Goal: Task Accomplishment & Management: Manage account settings

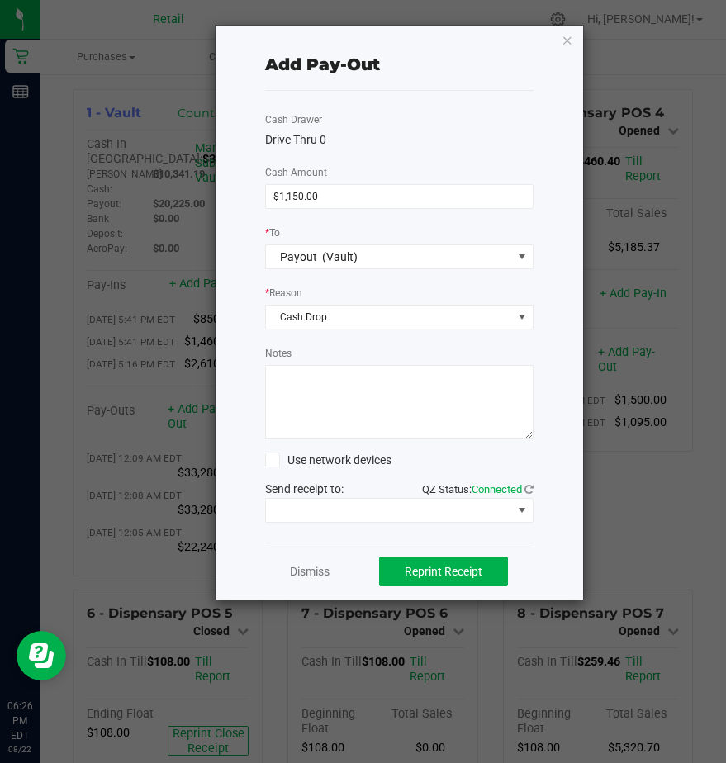
scroll to position [1375, 0]
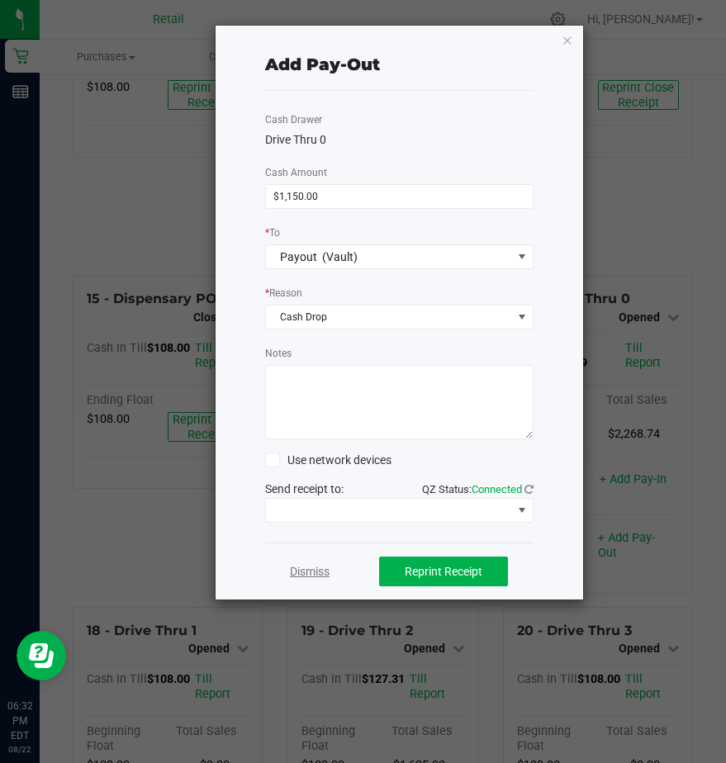
click at [296, 571] on link "Dismiss" at bounding box center [310, 571] width 40 height 17
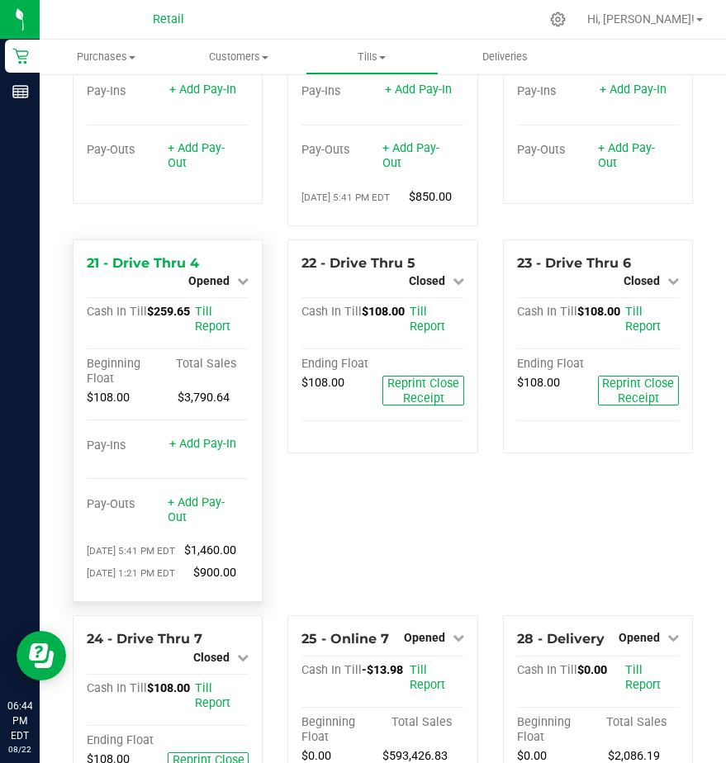
scroll to position [2284, 0]
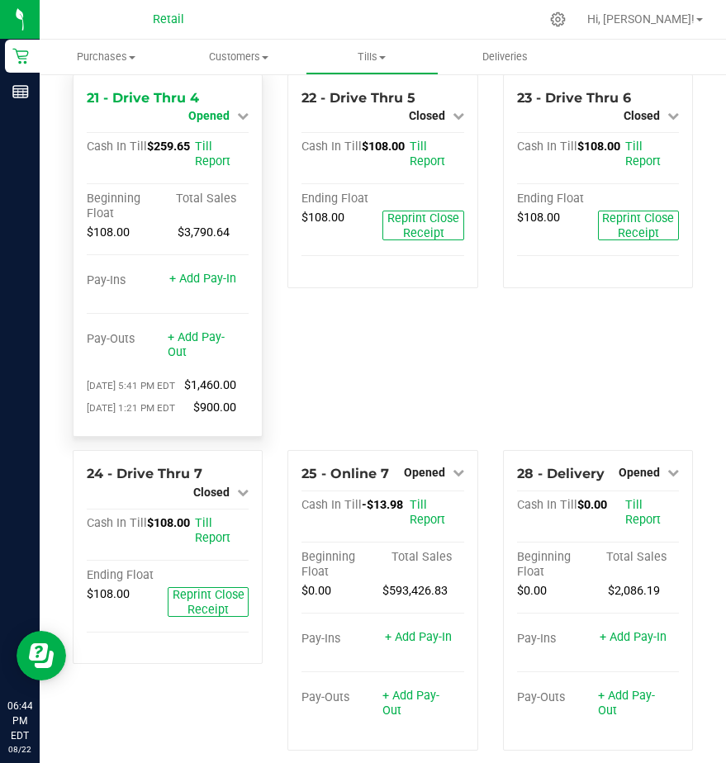
click at [220, 122] on span "Opened" at bounding box center [208, 115] width 41 height 13
click at [209, 136] on link "Close Till" at bounding box center [211, 129] width 45 height 13
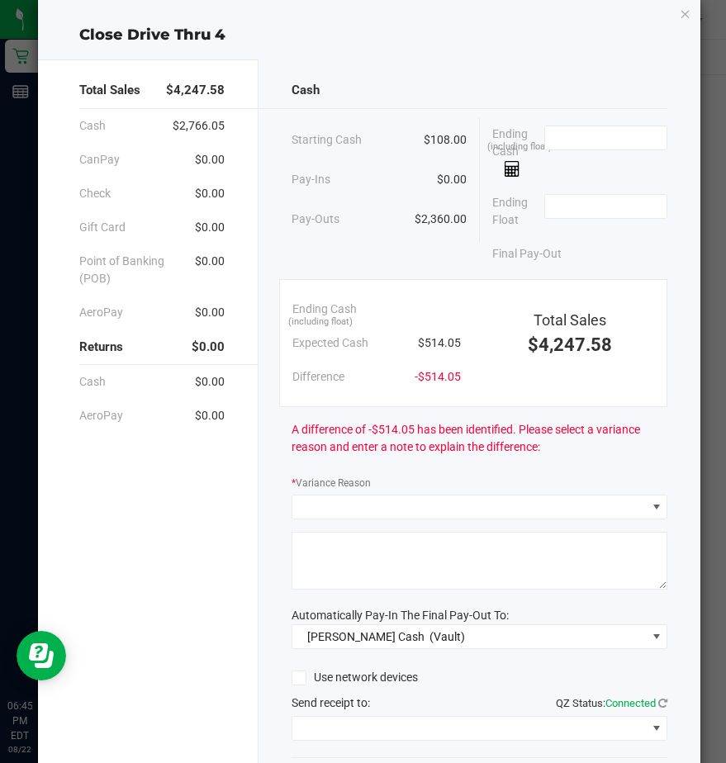
scroll to position [0, 0]
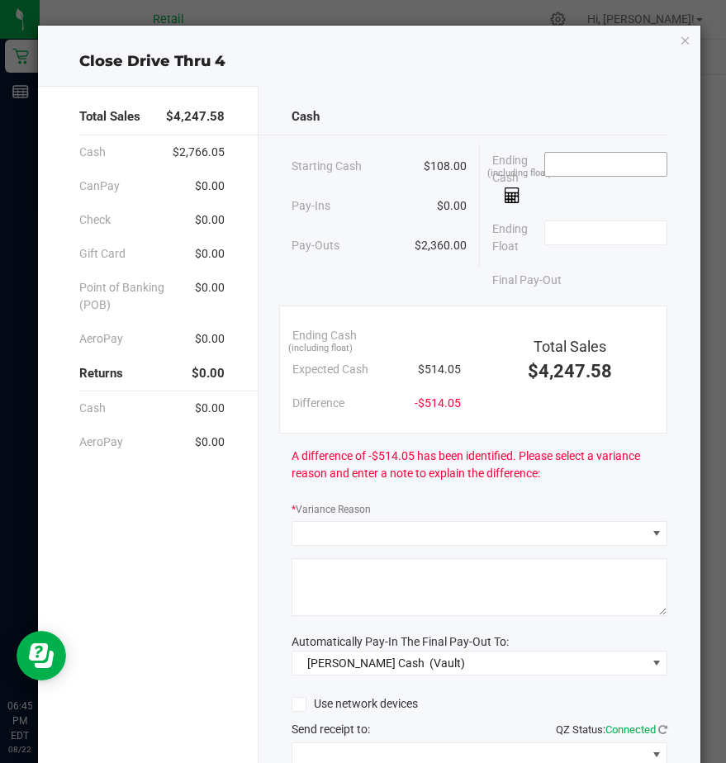
click at [545, 159] on input at bounding box center [605, 164] width 121 height 23
type input "$503.05"
click at [547, 222] on input at bounding box center [605, 232] width 121 height 23
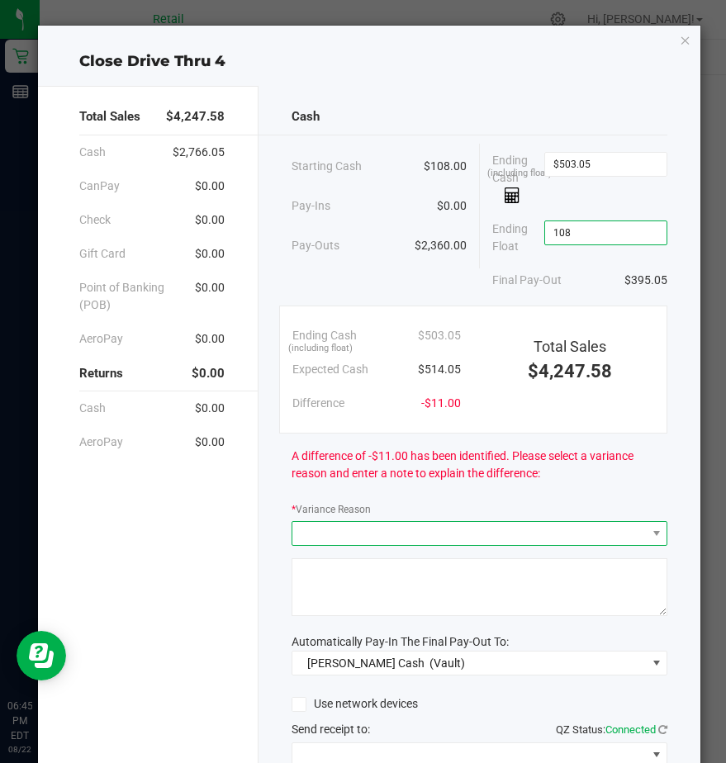
type input "$108.00"
click at [309, 527] on span at bounding box center [468, 533] width 353 height 23
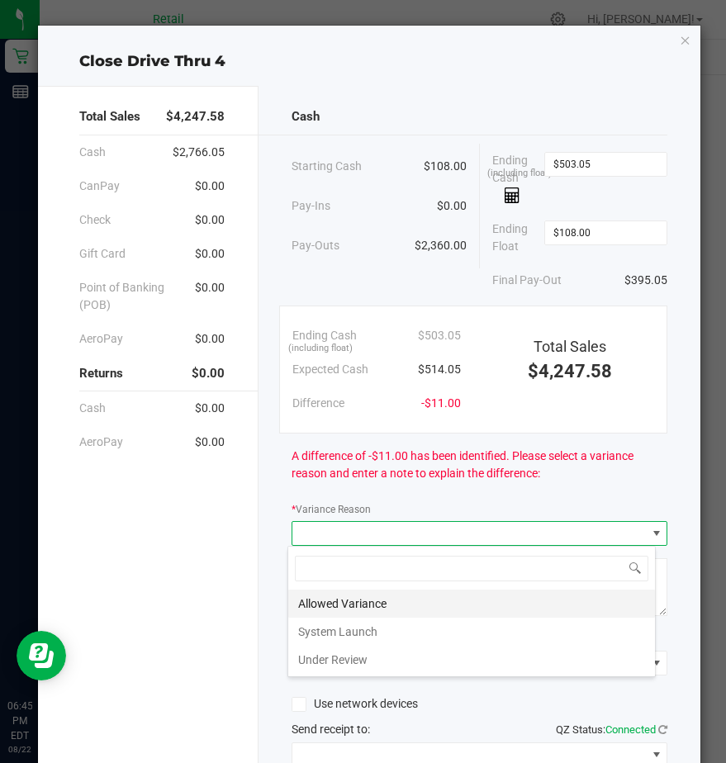
scroll to position [25, 368]
click at [313, 590] on li "Allowed Variance" at bounding box center [471, 604] width 367 height 28
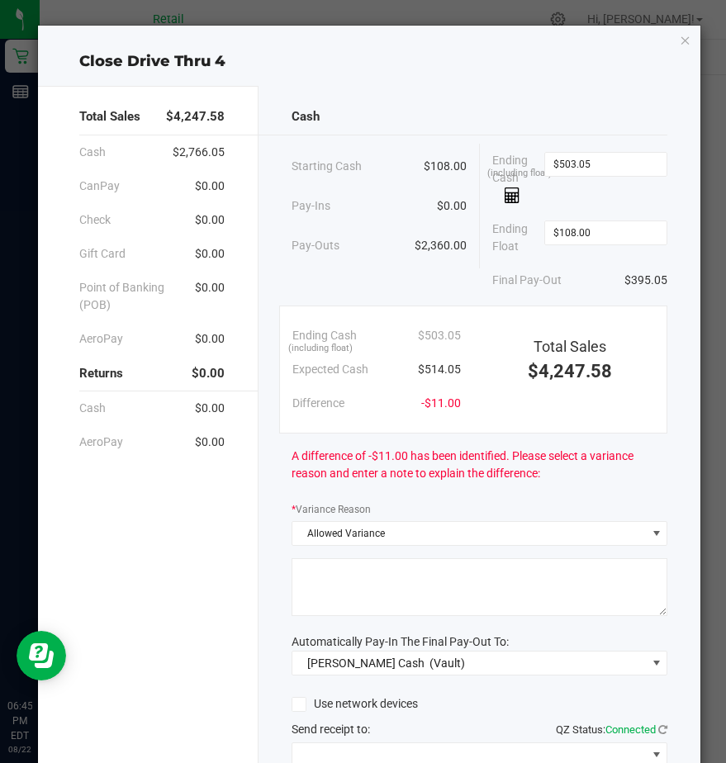
click at [320, 587] on textarea at bounding box center [480, 587] width 376 height 58
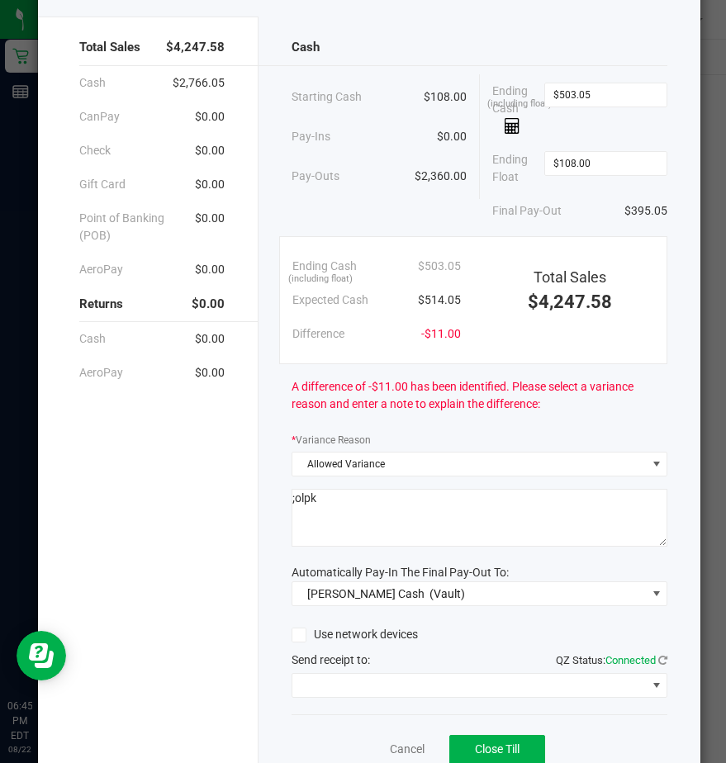
scroll to position [139, 0]
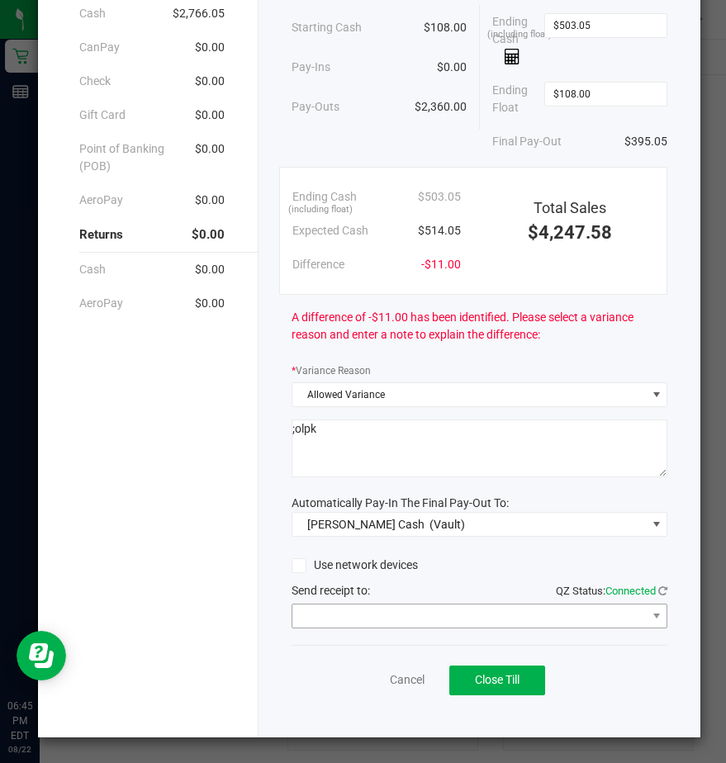
type textarea ";olpk"
click at [330, 619] on span at bounding box center [468, 616] width 353 height 23
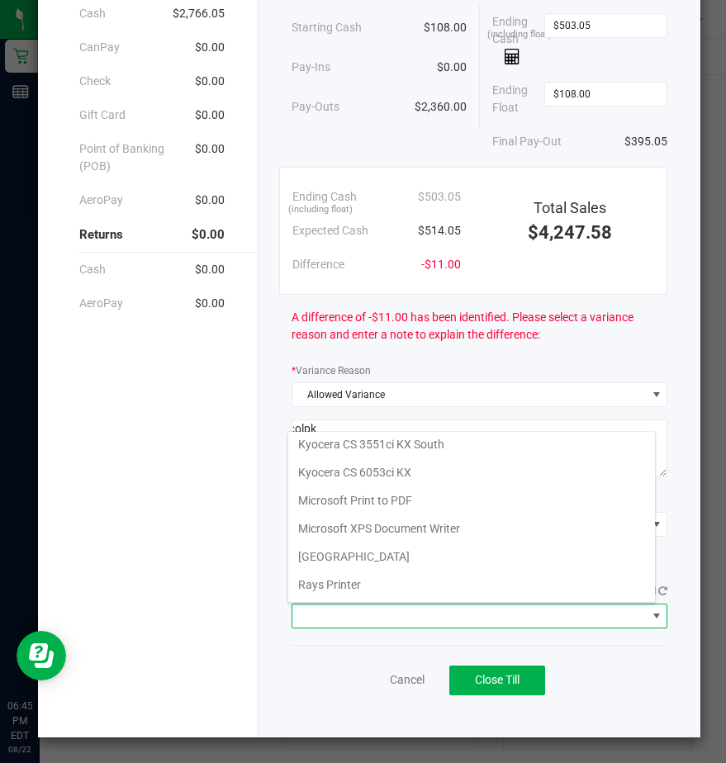
scroll to position [256, 0]
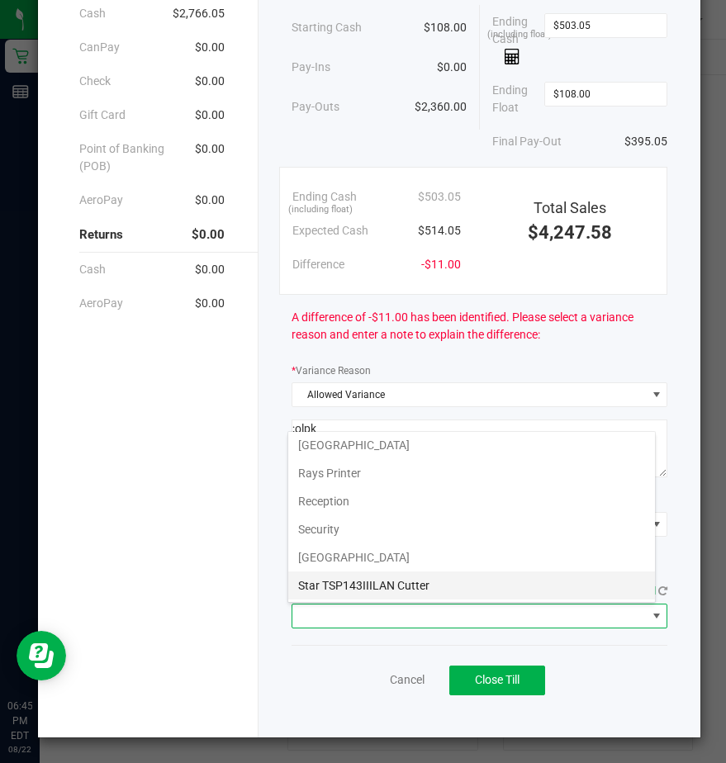
click at [353, 586] on Cutter "Star TSP143IIILAN Cutter" at bounding box center [471, 585] width 367 height 28
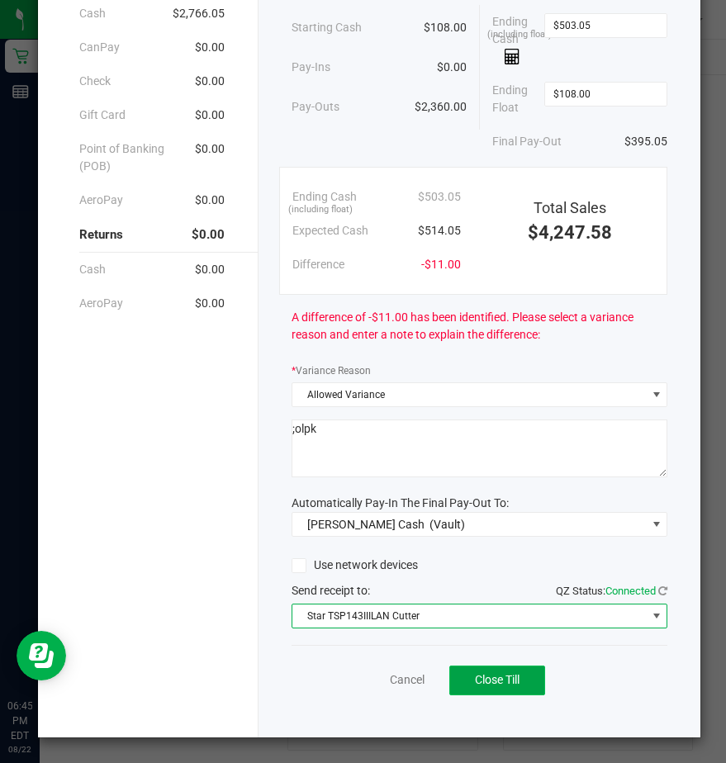
click at [481, 682] on span "Close Till" at bounding box center [497, 679] width 45 height 13
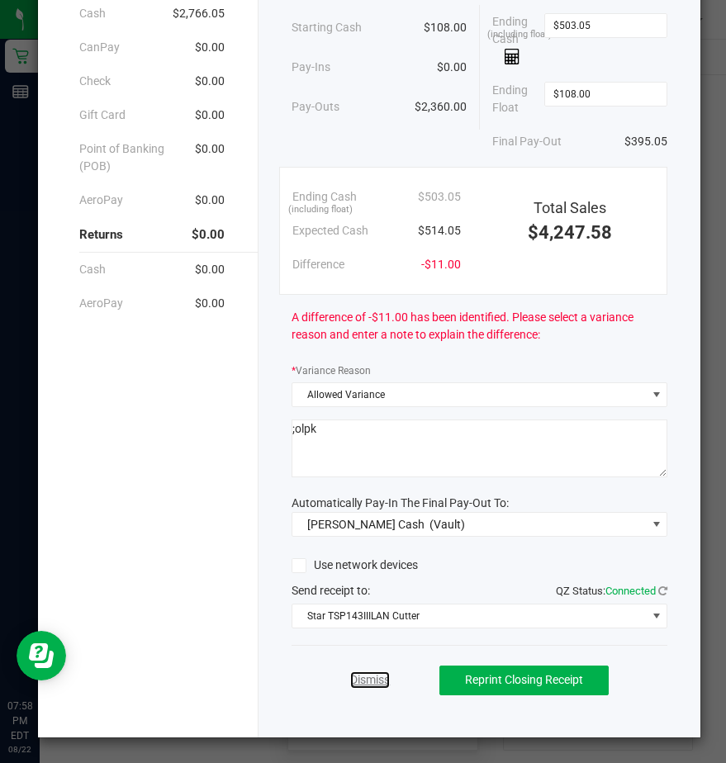
click at [372, 684] on link "Dismiss" at bounding box center [370, 679] width 40 height 17
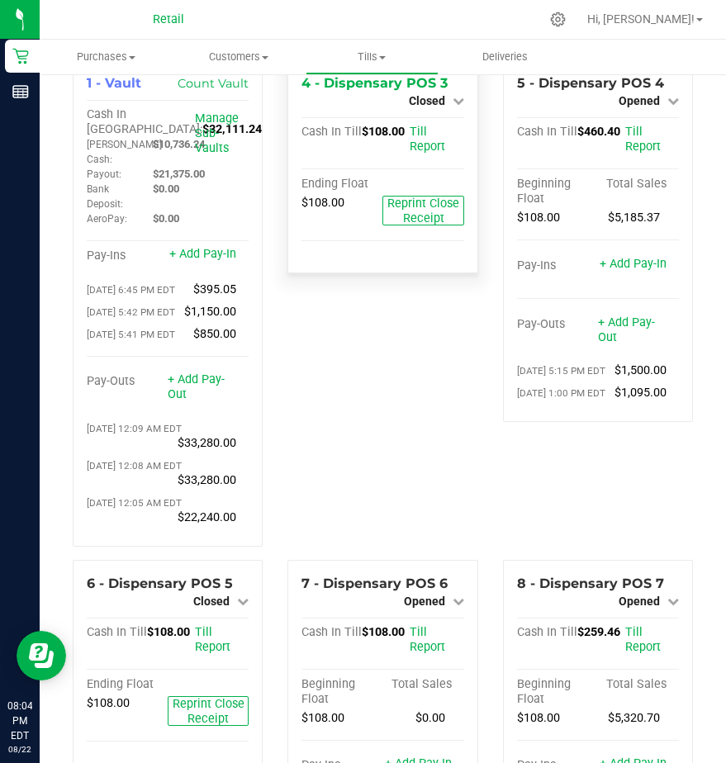
scroll to position [0, 0]
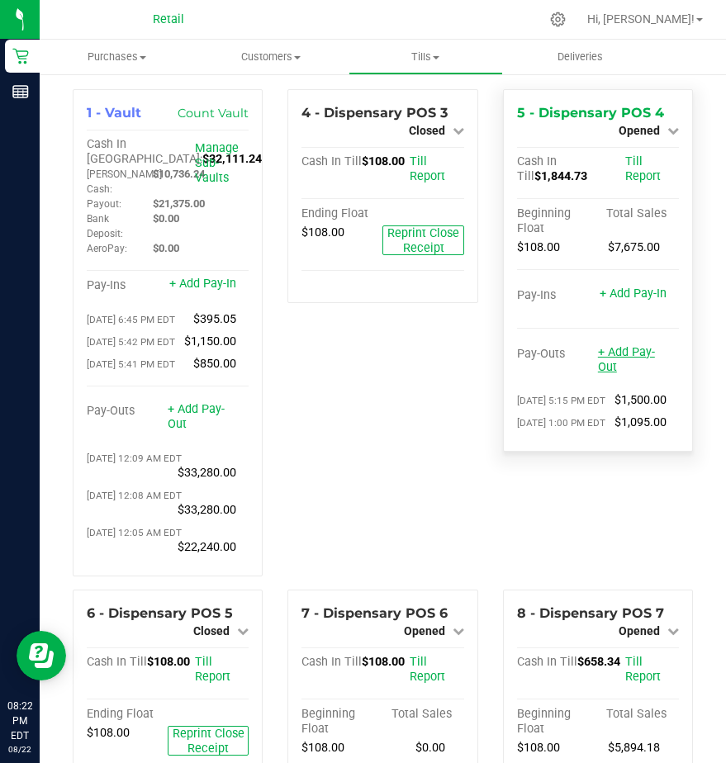
click at [609, 353] on link "+ Add Pay-Out" at bounding box center [626, 359] width 57 height 29
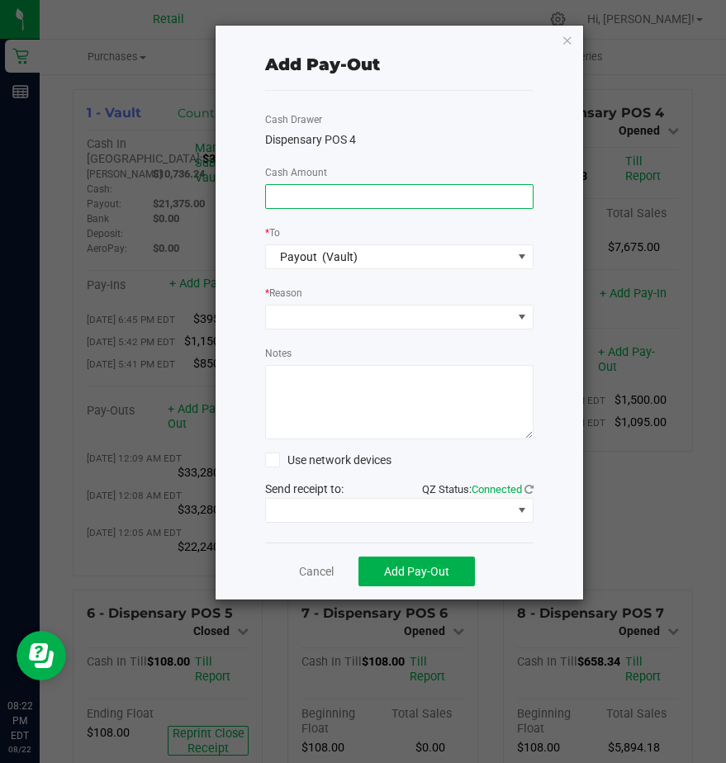
click at [325, 198] on input at bounding box center [399, 196] width 267 height 23
type input "$1,745.00"
click at [315, 321] on span at bounding box center [389, 317] width 246 height 23
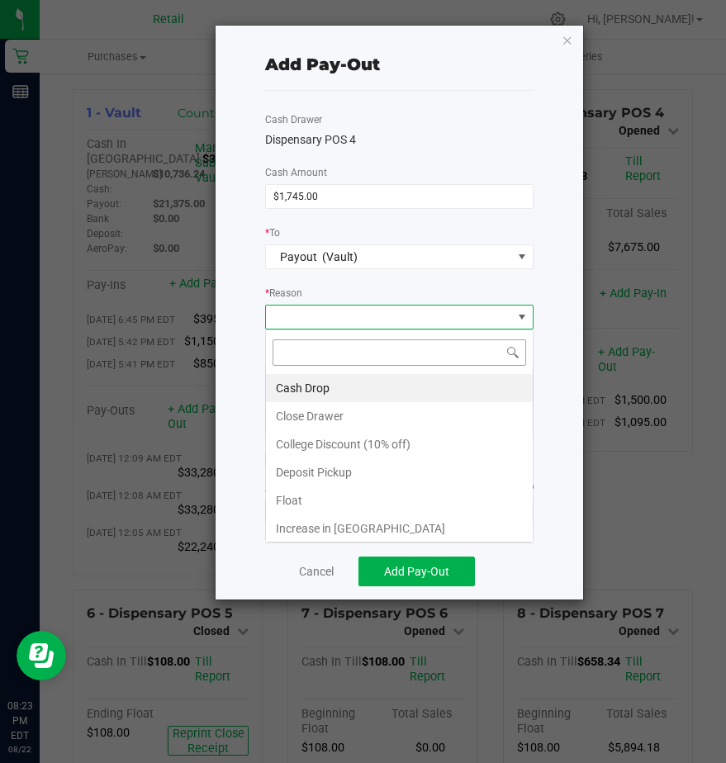
scroll to position [25, 268]
click at [302, 386] on li "Cash Drop" at bounding box center [399, 388] width 267 height 28
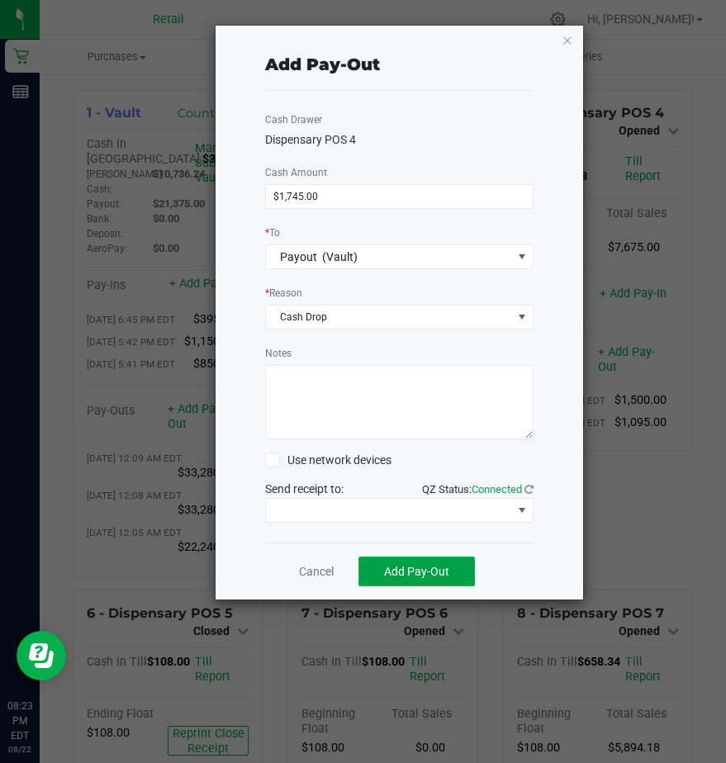
click at [407, 567] on span "Add Pay-Out" at bounding box center [416, 571] width 65 height 13
click at [309, 576] on link "Dismiss" at bounding box center [310, 571] width 40 height 17
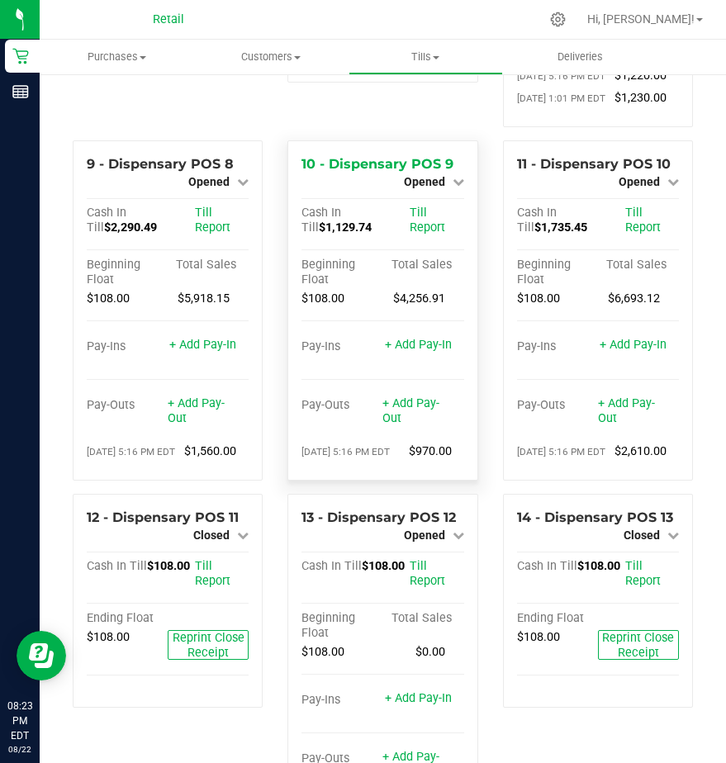
scroll to position [826, 0]
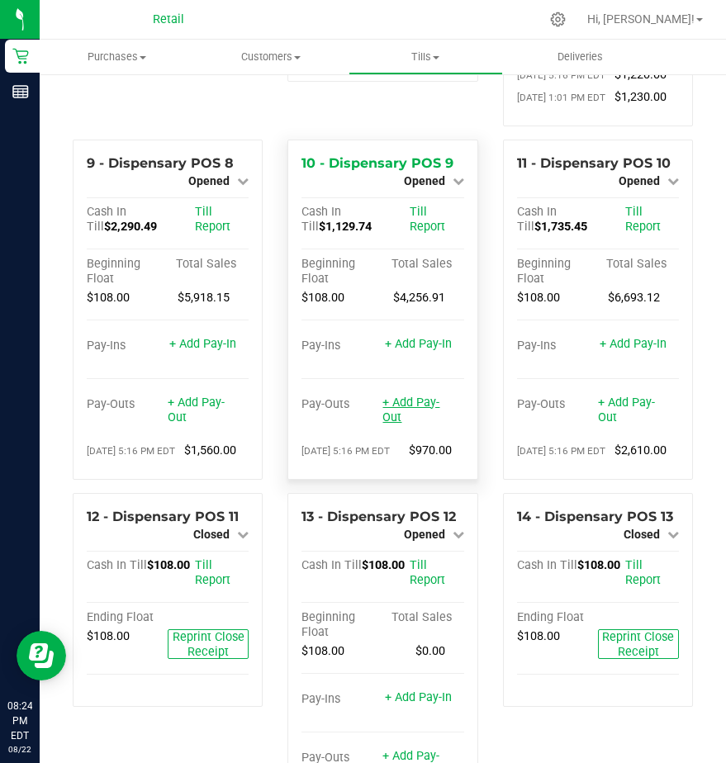
click at [395, 424] on link "+ Add Pay-Out" at bounding box center [410, 410] width 57 height 29
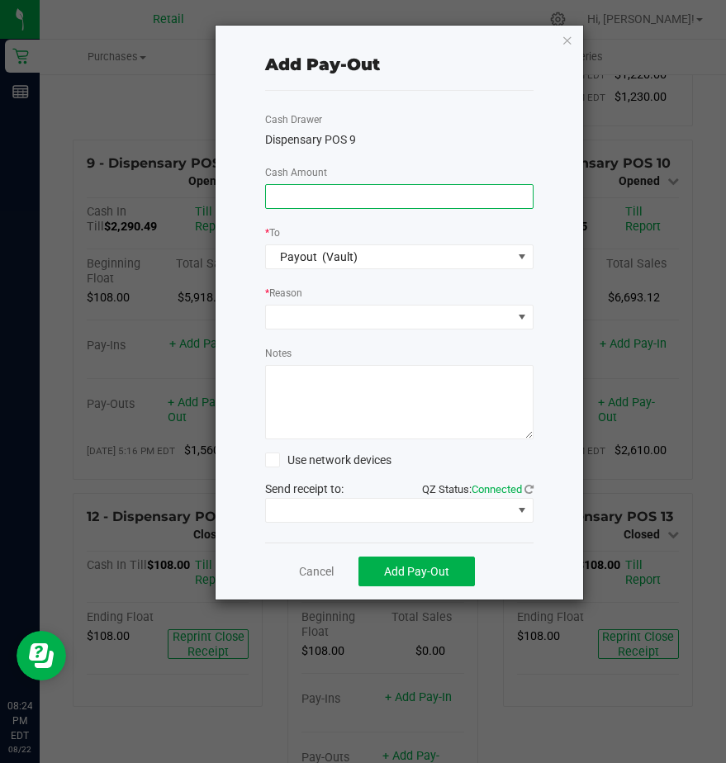
click at [275, 198] on input at bounding box center [399, 196] width 267 height 23
type input "$1,100.00"
click at [294, 307] on span at bounding box center [389, 317] width 246 height 23
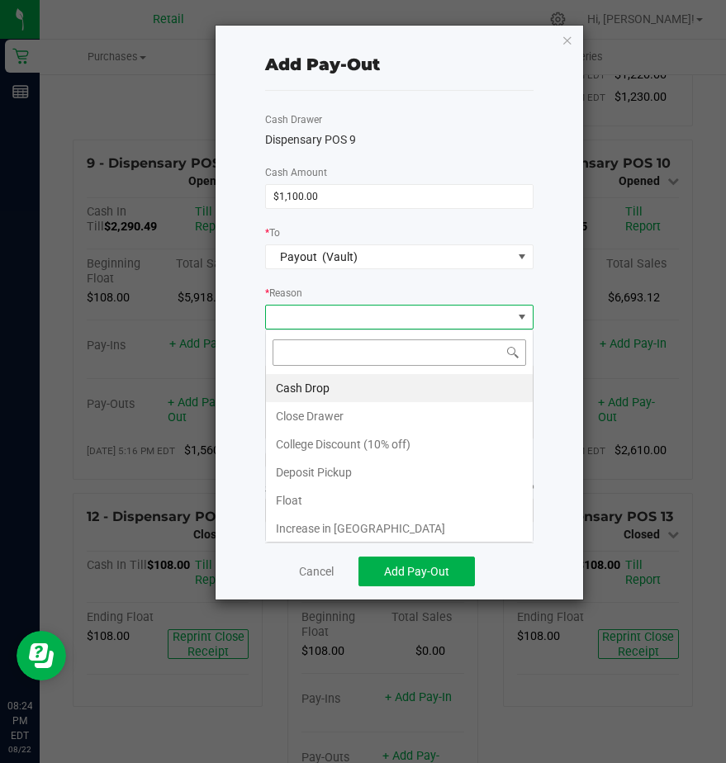
scroll to position [25, 268]
click at [294, 383] on li "Cash Drop" at bounding box center [399, 388] width 267 height 28
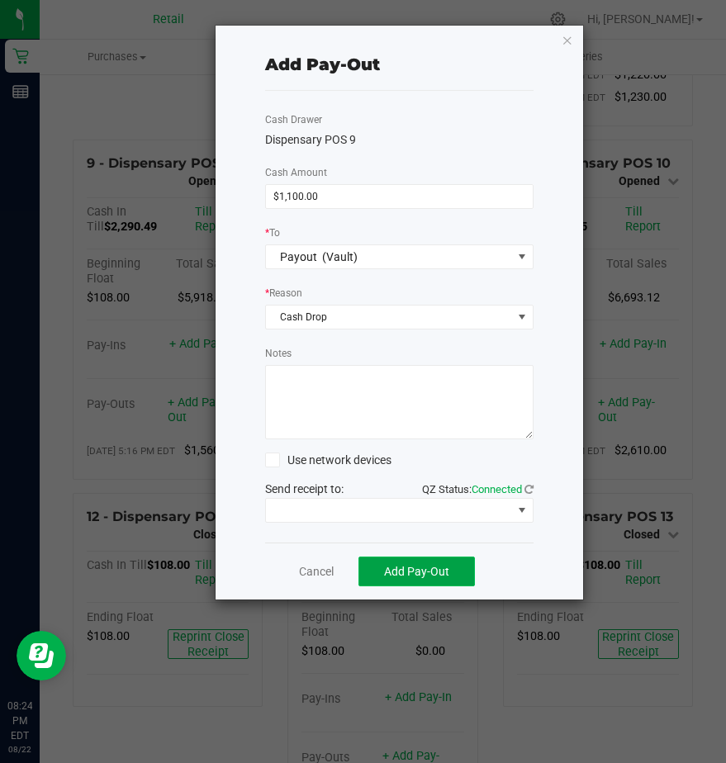
click at [424, 567] on span "Add Pay-Out" at bounding box center [416, 571] width 65 height 13
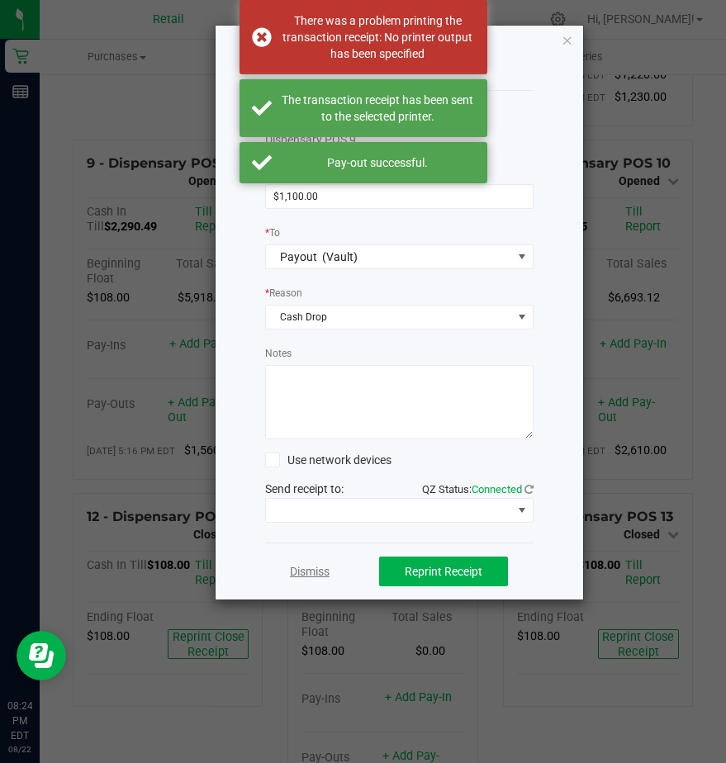
click at [309, 570] on link "Dismiss" at bounding box center [310, 571] width 40 height 17
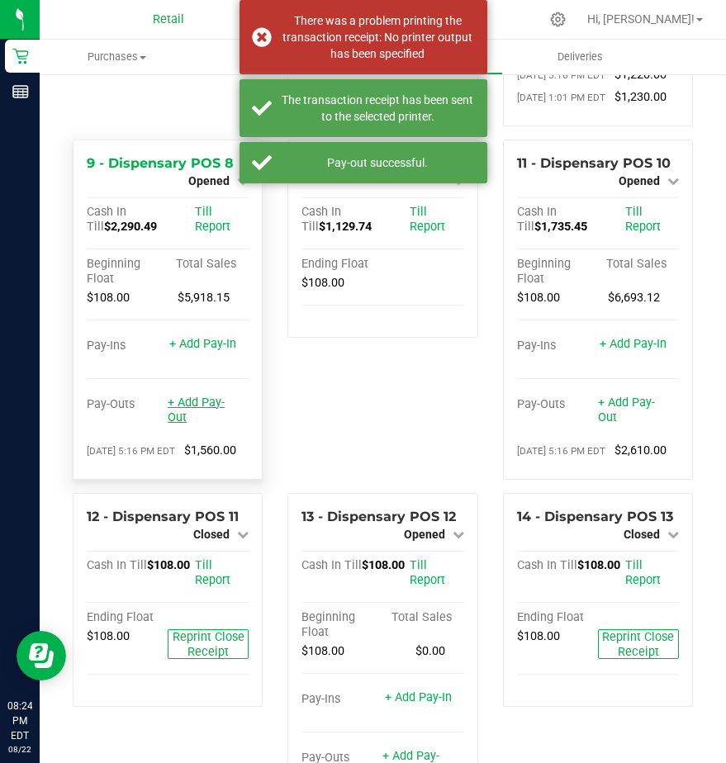
click at [178, 424] on link "+ Add Pay-Out" at bounding box center [196, 410] width 57 height 29
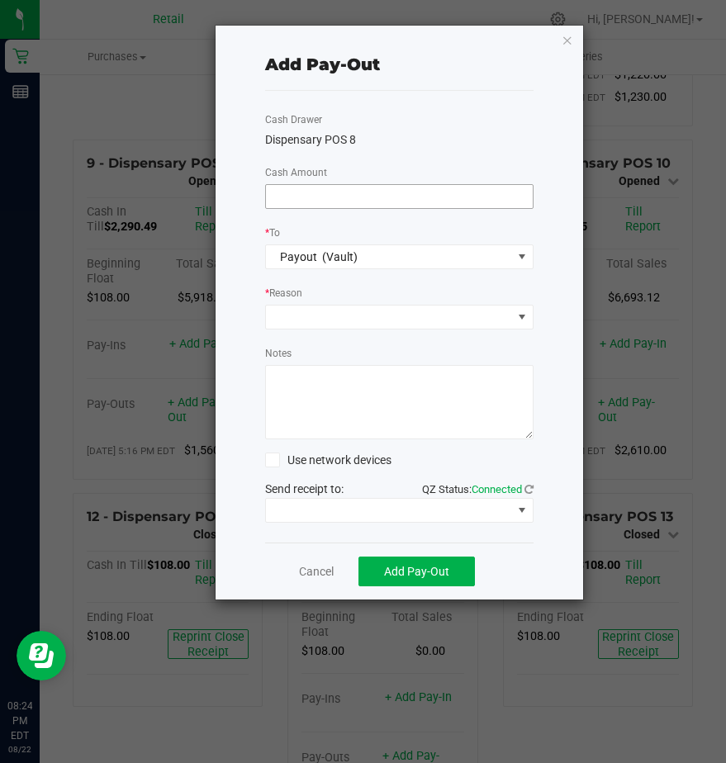
click at [293, 191] on span at bounding box center [399, 196] width 268 height 25
click at [287, 202] on input at bounding box center [399, 196] width 267 height 23
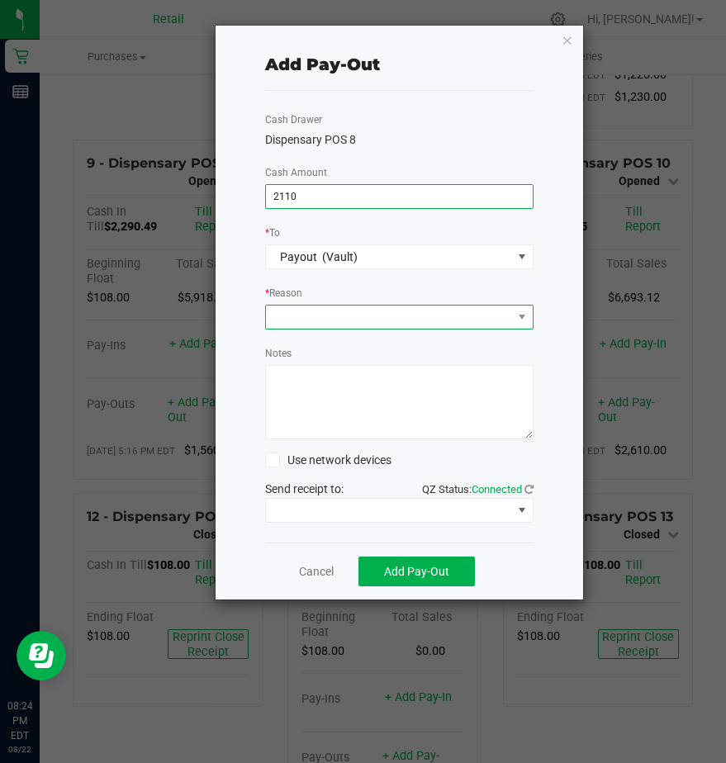
type input "$2,110.00"
click at [282, 324] on span at bounding box center [389, 317] width 246 height 23
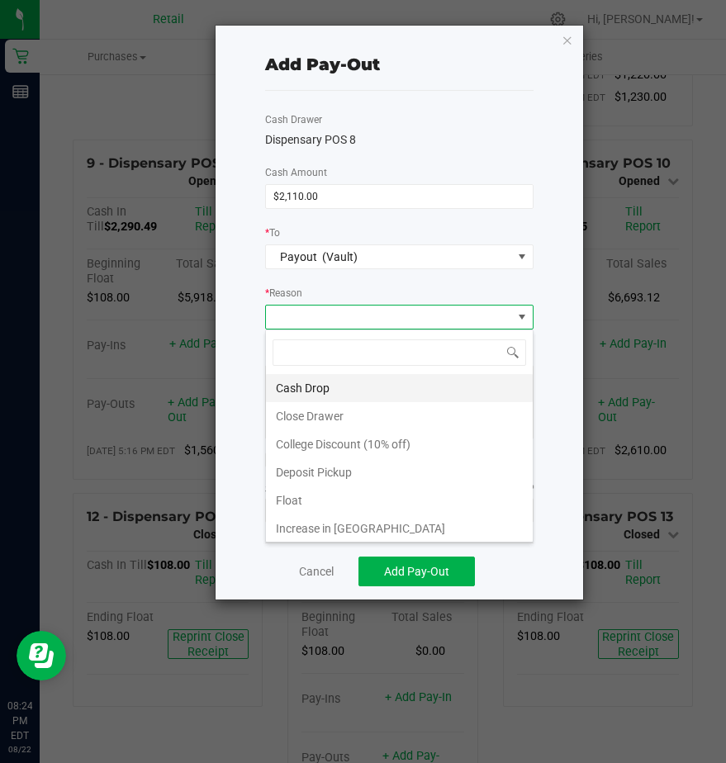
click at [306, 390] on li "Cash Drop" at bounding box center [399, 388] width 267 height 28
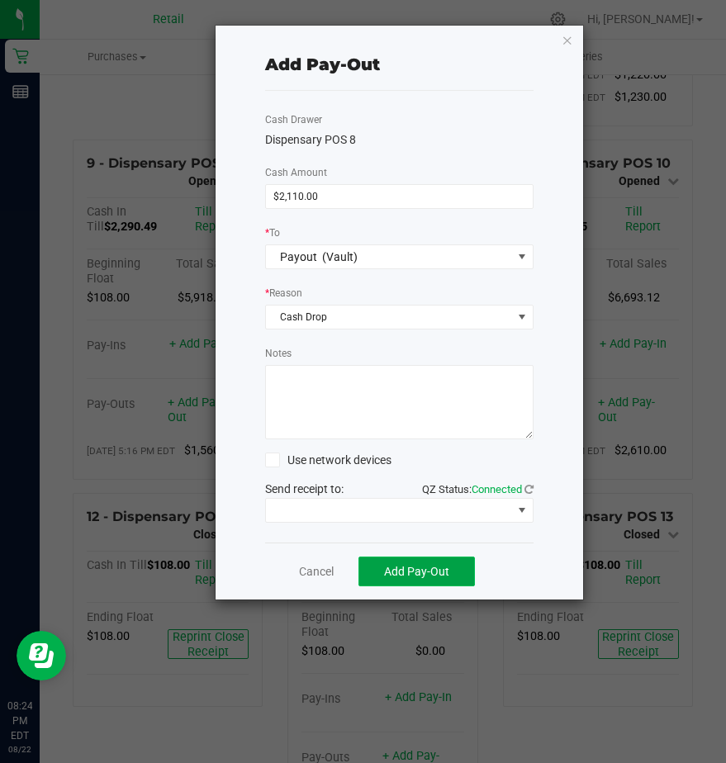
click at [391, 571] on span "Add Pay-Out" at bounding box center [416, 571] width 65 height 13
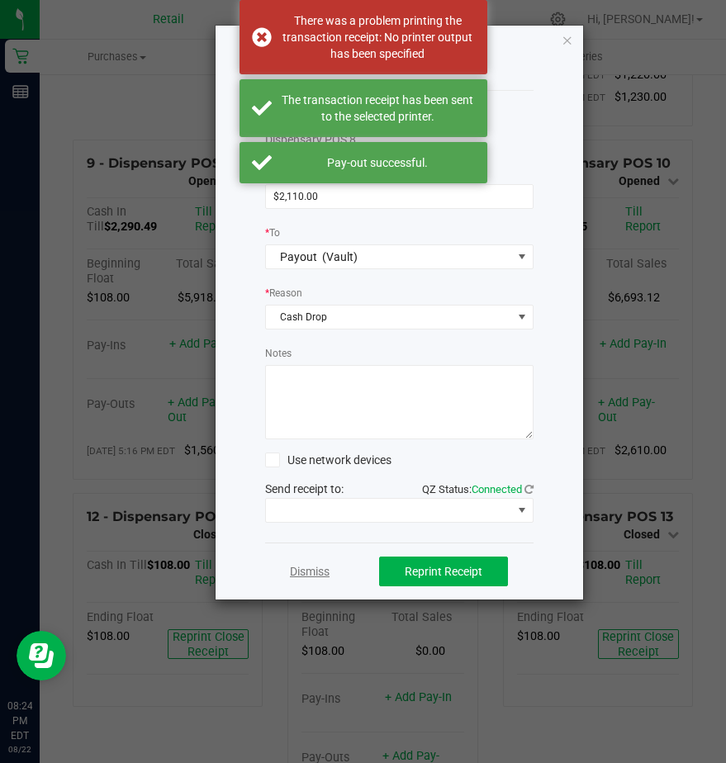
click at [303, 566] on link "Dismiss" at bounding box center [310, 571] width 40 height 17
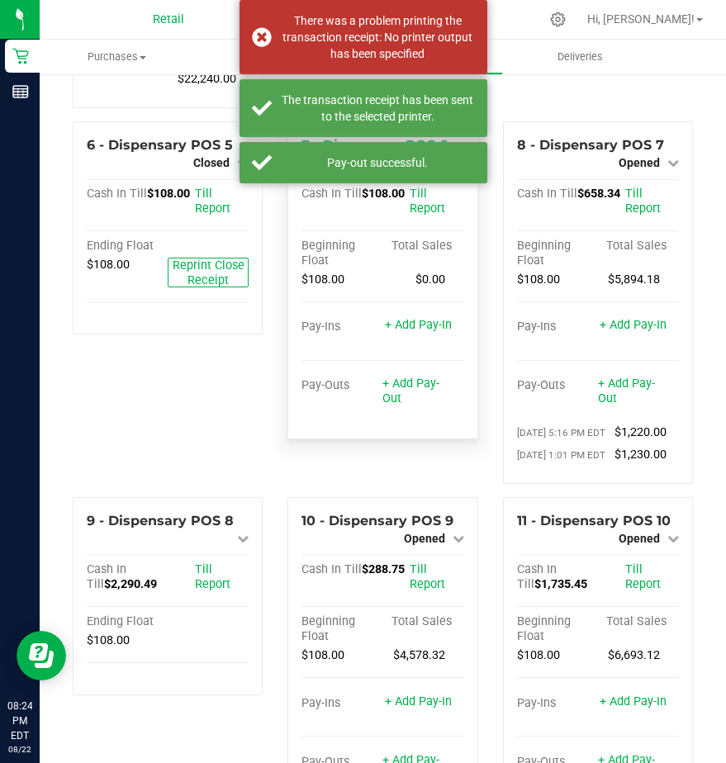
scroll to position [413, 0]
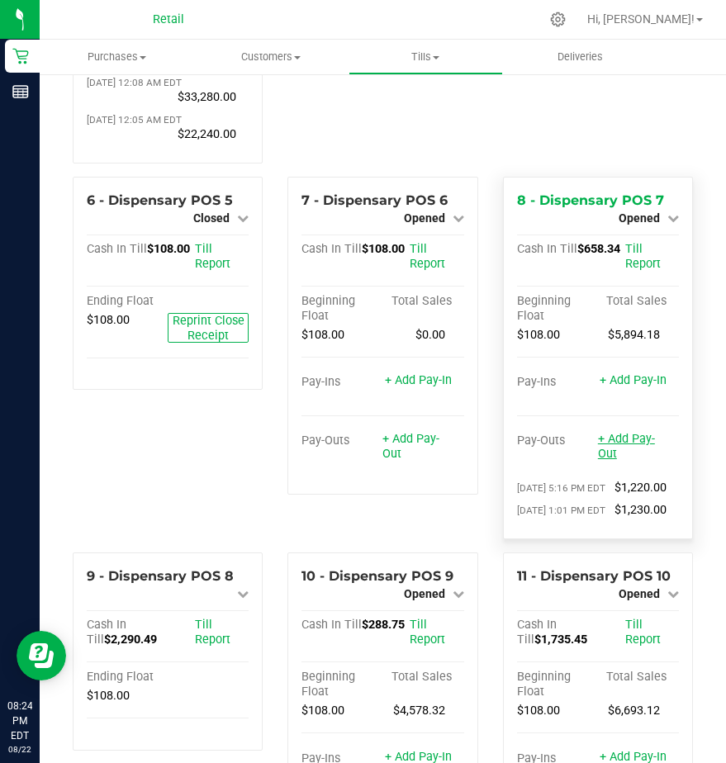
click at [611, 461] on link "+ Add Pay-Out" at bounding box center [626, 446] width 57 height 29
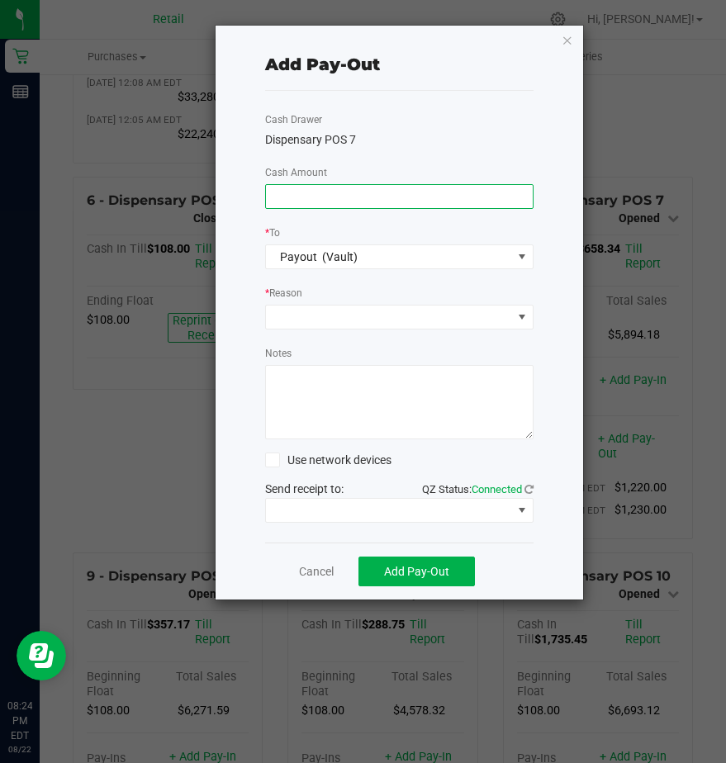
click at [282, 192] on input at bounding box center [399, 196] width 267 height 23
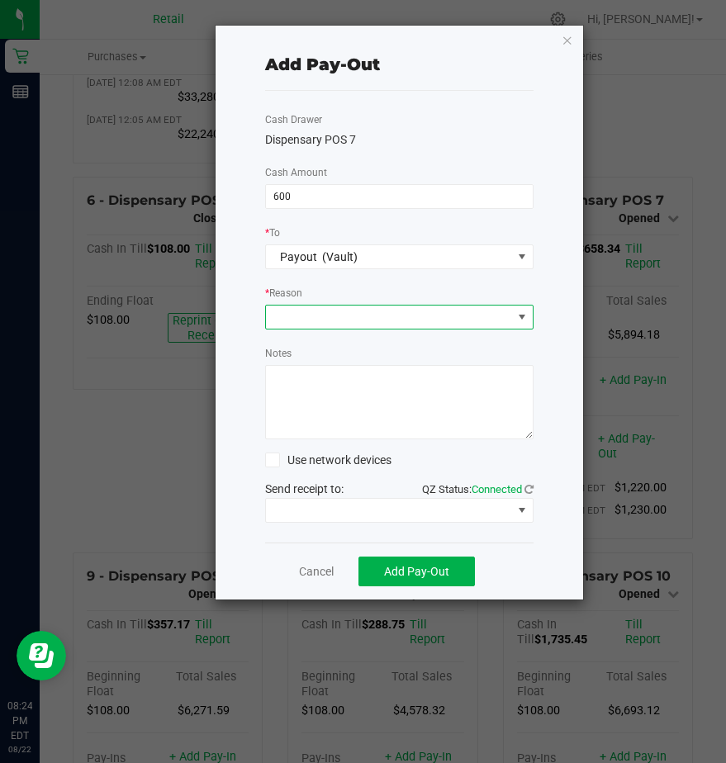
type input "$600.00"
click at [288, 317] on span at bounding box center [389, 317] width 246 height 23
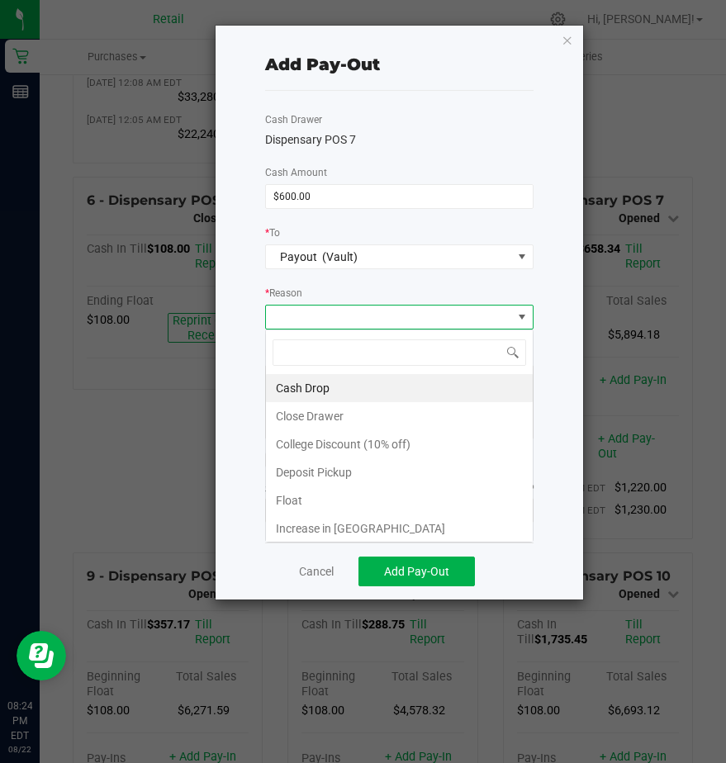
scroll to position [25, 268]
click at [303, 387] on li "Cash Drop" at bounding box center [399, 388] width 267 height 28
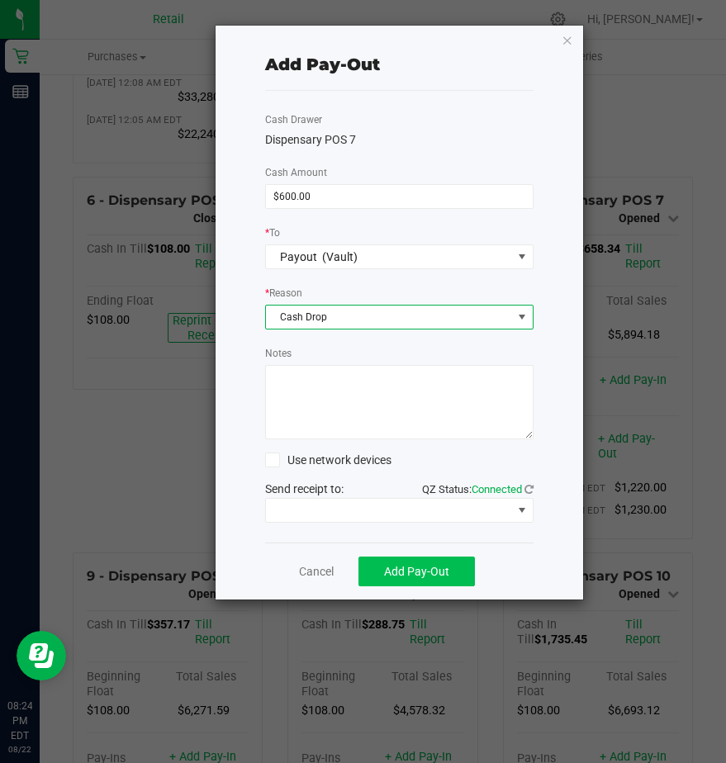
click at [388, 578] on div "Cancel Add Pay-Out" at bounding box center [399, 571] width 268 height 57
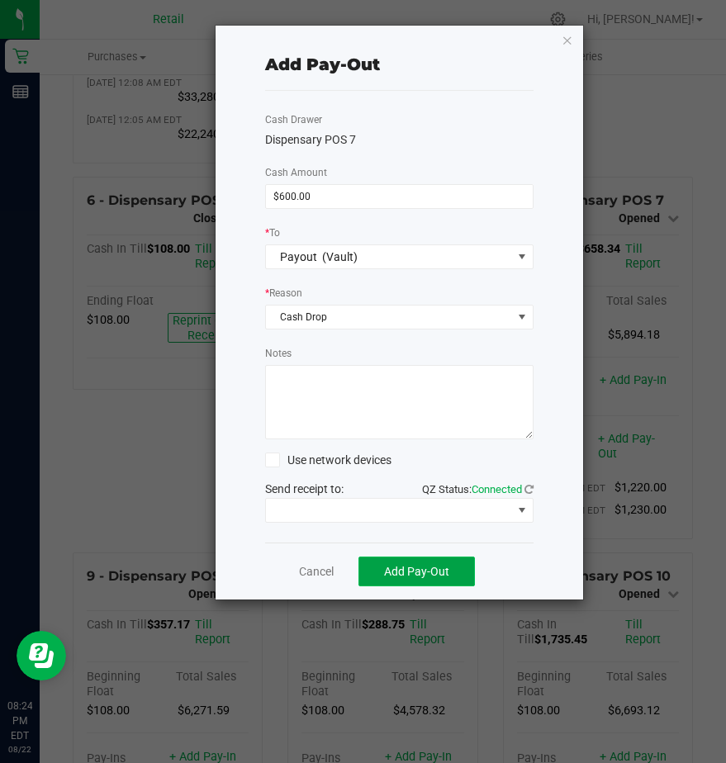
click at [393, 572] on span "Add Pay-Out" at bounding box center [416, 571] width 65 height 13
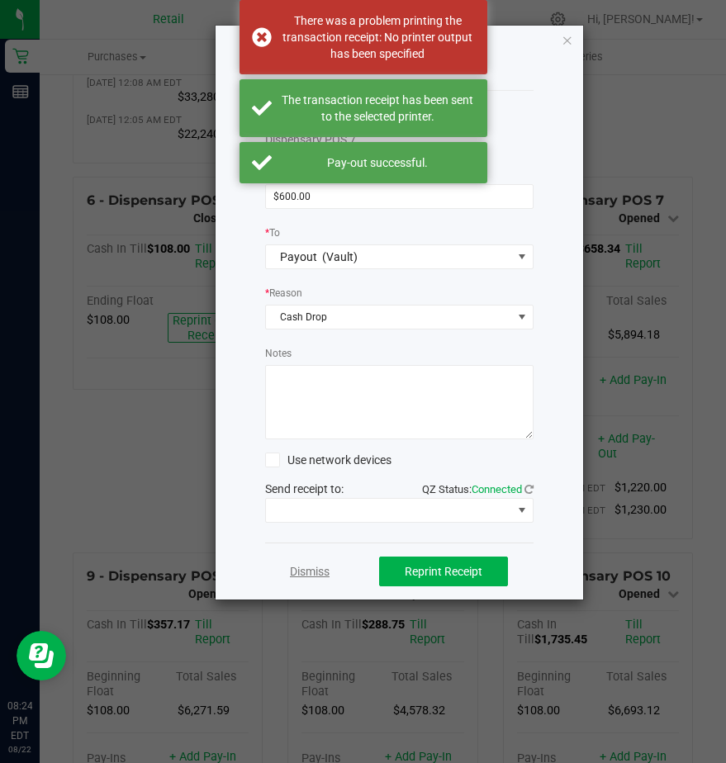
click at [302, 573] on link "Dismiss" at bounding box center [310, 571] width 40 height 17
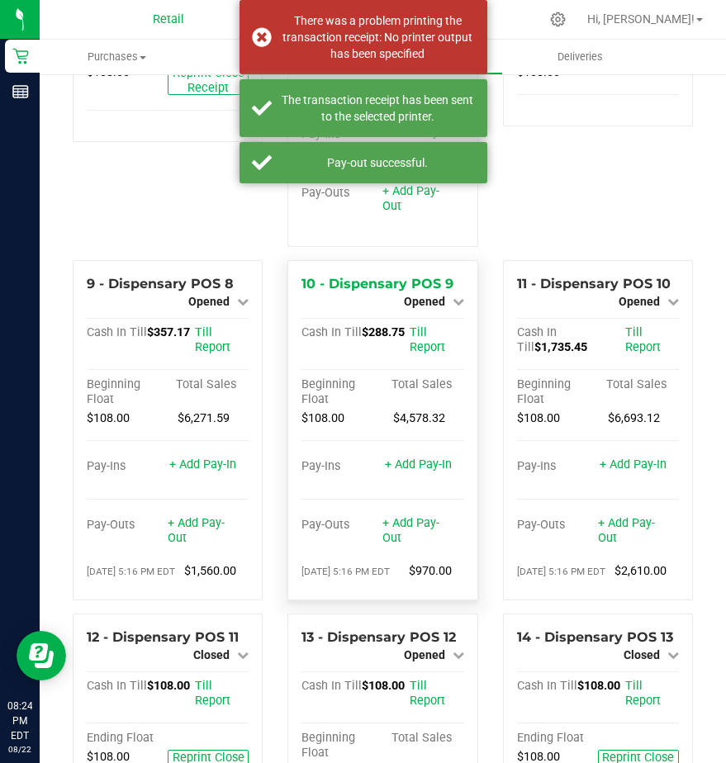
scroll to position [743, 0]
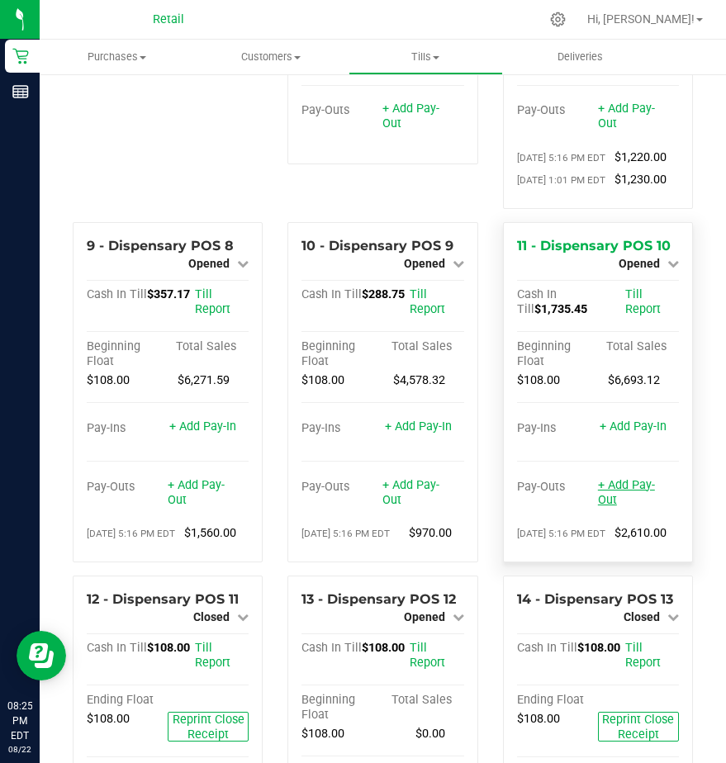
click at [598, 507] on link "+ Add Pay-Out" at bounding box center [626, 492] width 57 height 29
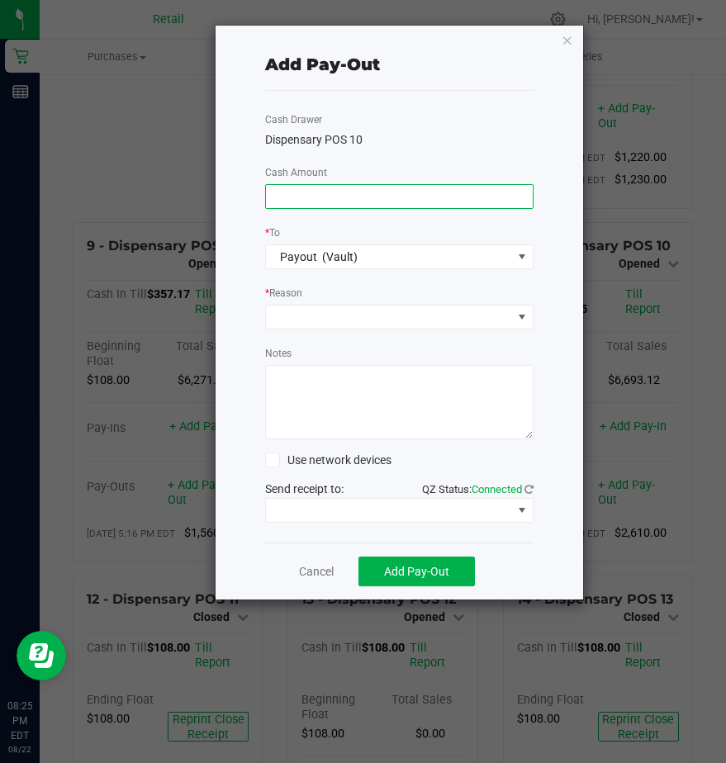
click at [287, 198] on input at bounding box center [399, 196] width 267 height 23
type input "$1,530.00"
click at [290, 316] on span at bounding box center [389, 317] width 246 height 23
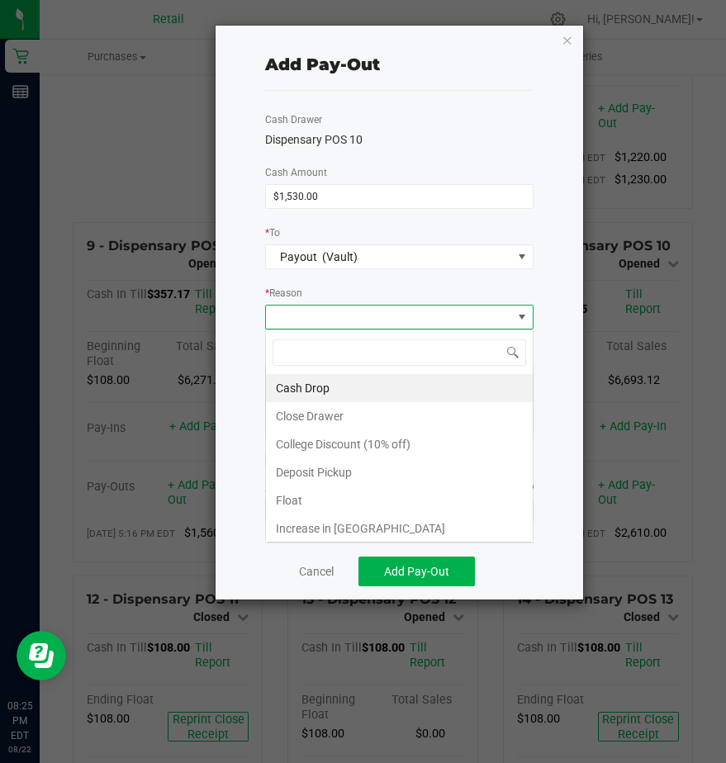
scroll to position [25, 268]
click at [307, 394] on li "Cash Drop" at bounding box center [399, 388] width 267 height 28
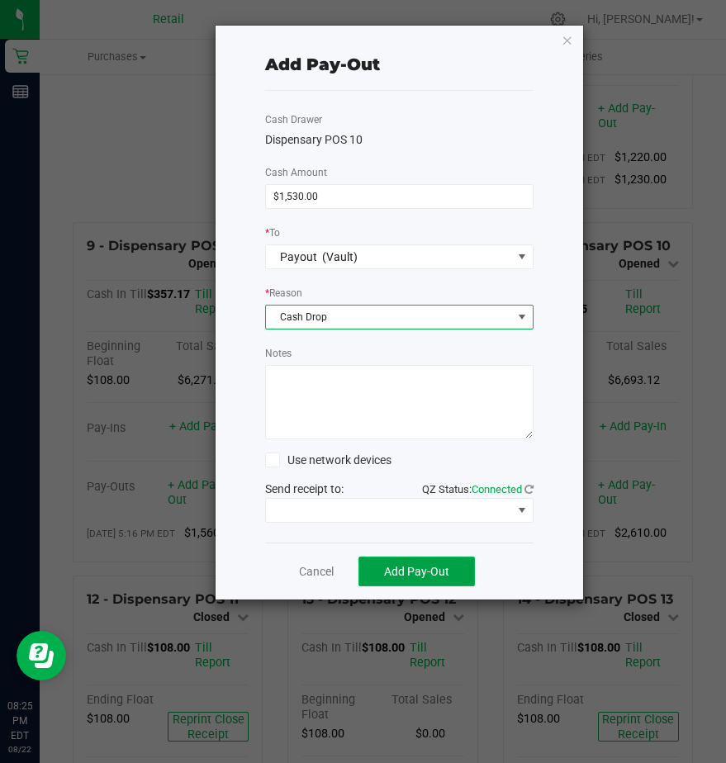
click at [418, 565] on span "Add Pay-Out" at bounding box center [416, 571] width 65 height 13
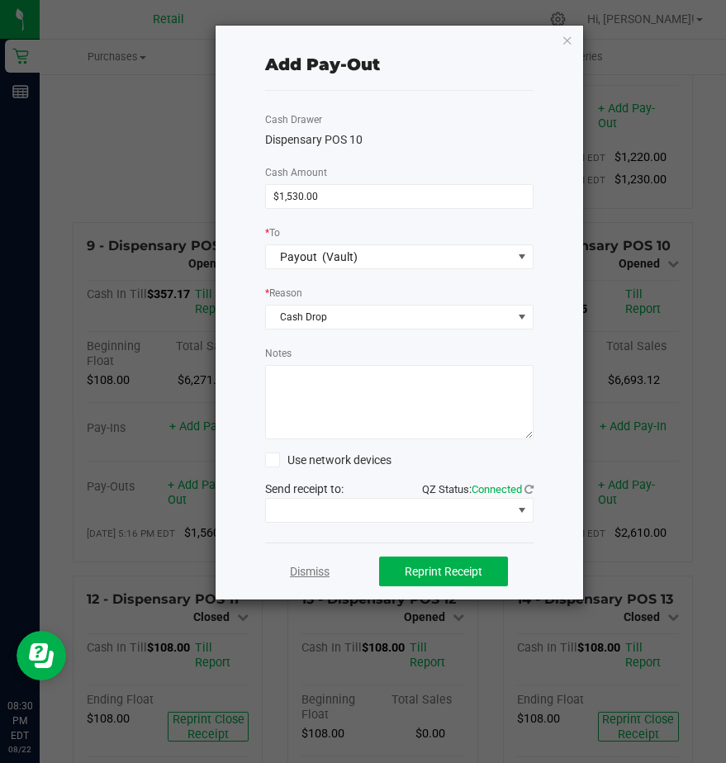
click at [299, 575] on link "Dismiss" at bounding box center [310, 571] width 40 height 17
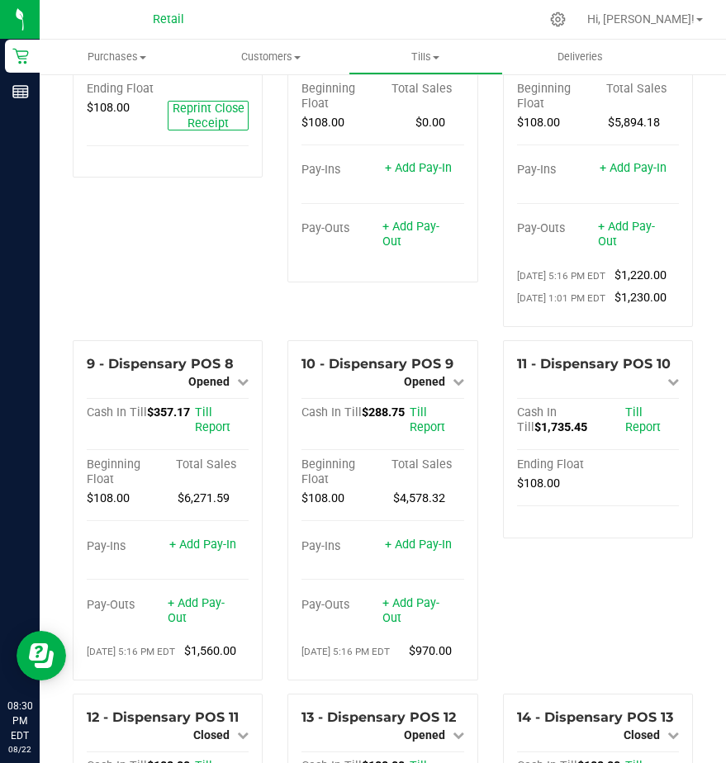
scroll to position [413, 0]
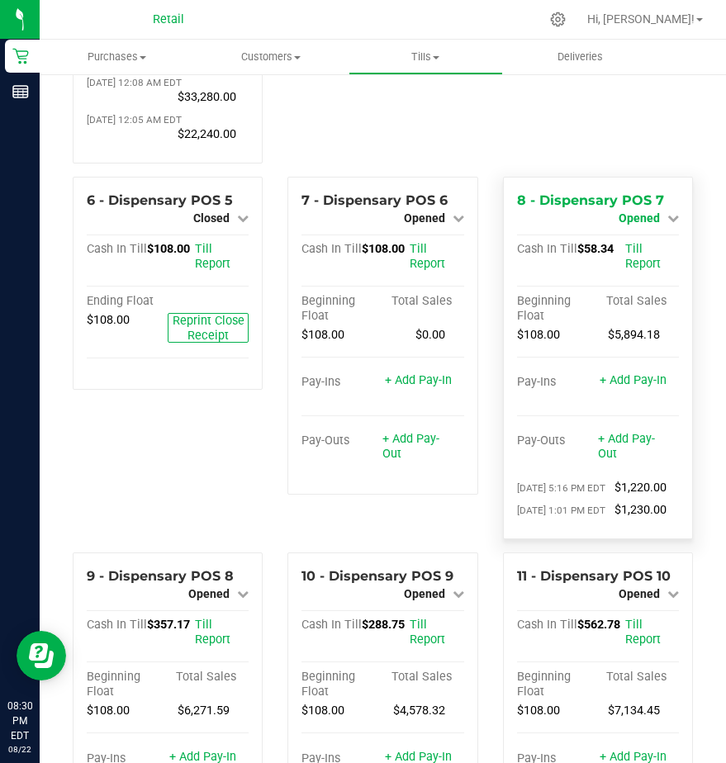
click at [624, 225] on span "Opened" at bounding box center [639, 217] width 41 height 13
click at [628, 239] on link "Close Till" at bounding box center [641, 231] width 45 height 13
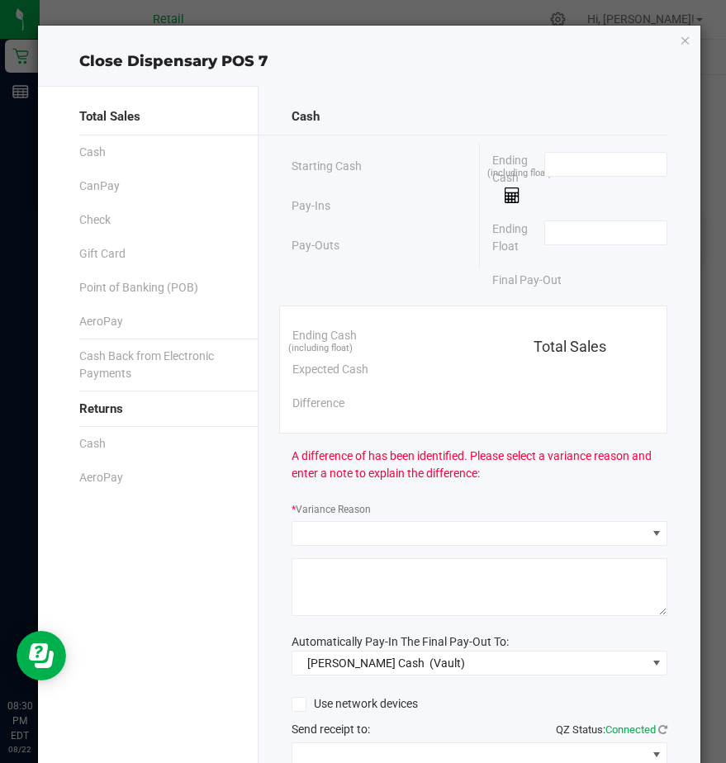
click at [528, 172] on span "(including float)" at bounding box center [519, 174] width 64 height 14
click at [553, 164] on input at bounding box center [605, 164] width 121 height 23
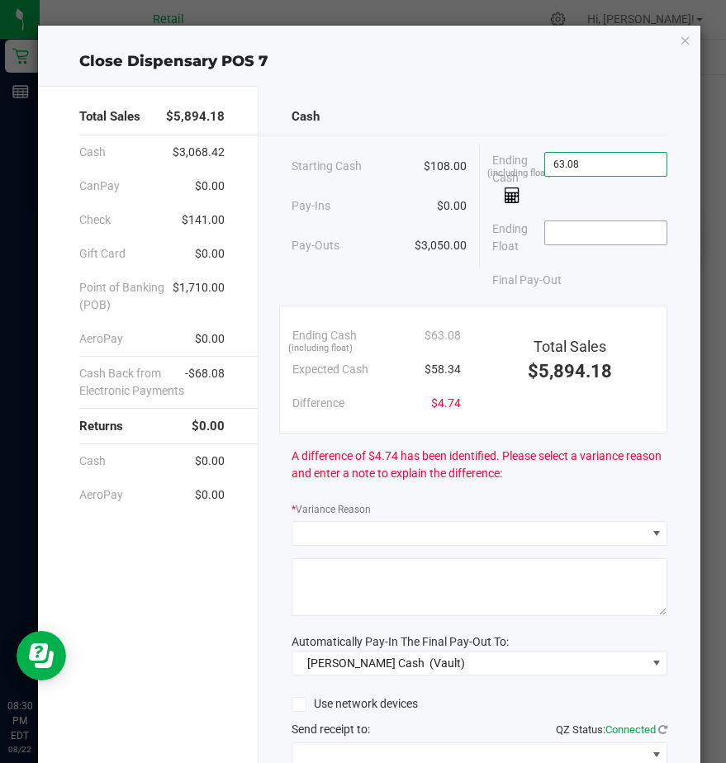
type input "$63.08"
click at [551, 227] on input at bounding box center [605, 232] width 121 height 23
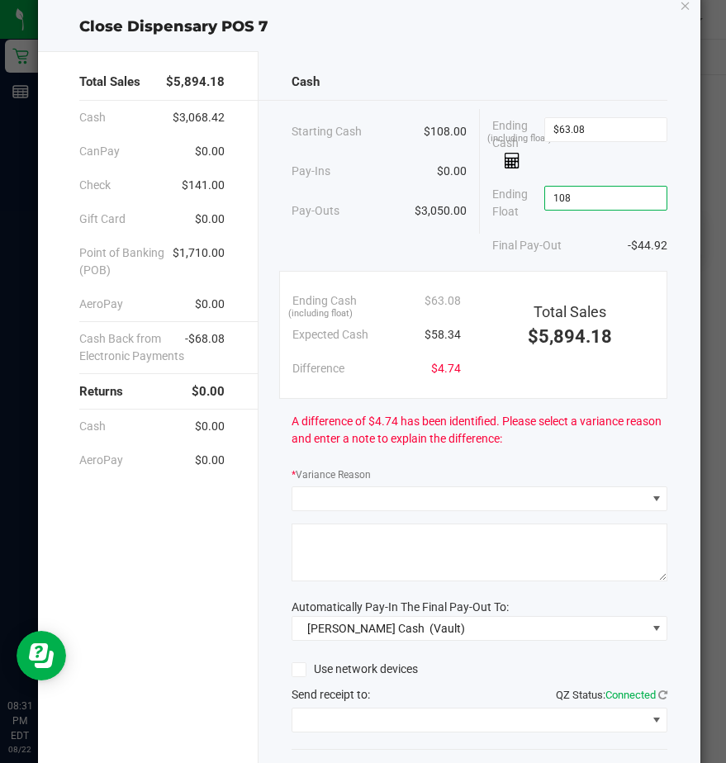
scroll to position [83, 0]
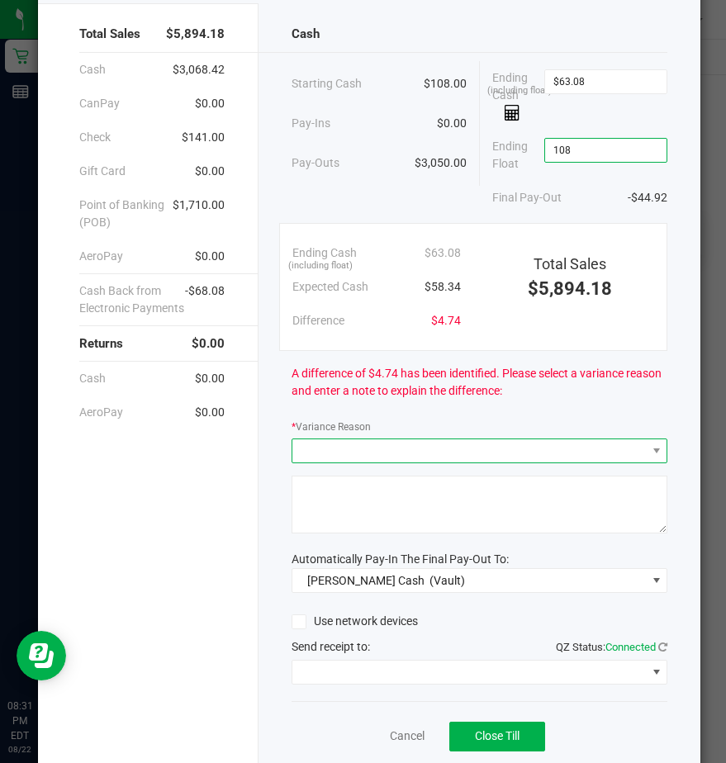
type input "$108.00"
click at [341, 451] on span at bounding box center [468, 450] width 353 height 23
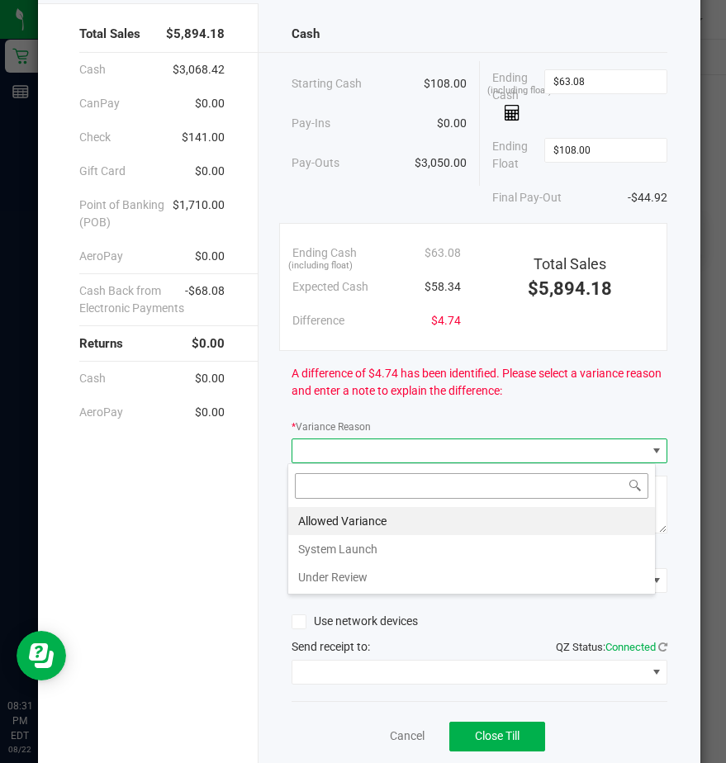
scroll to position [25, 368]
click at [327, 526] on li "Allowed Variance" at bounding box center [471, 521] width 367 height 28
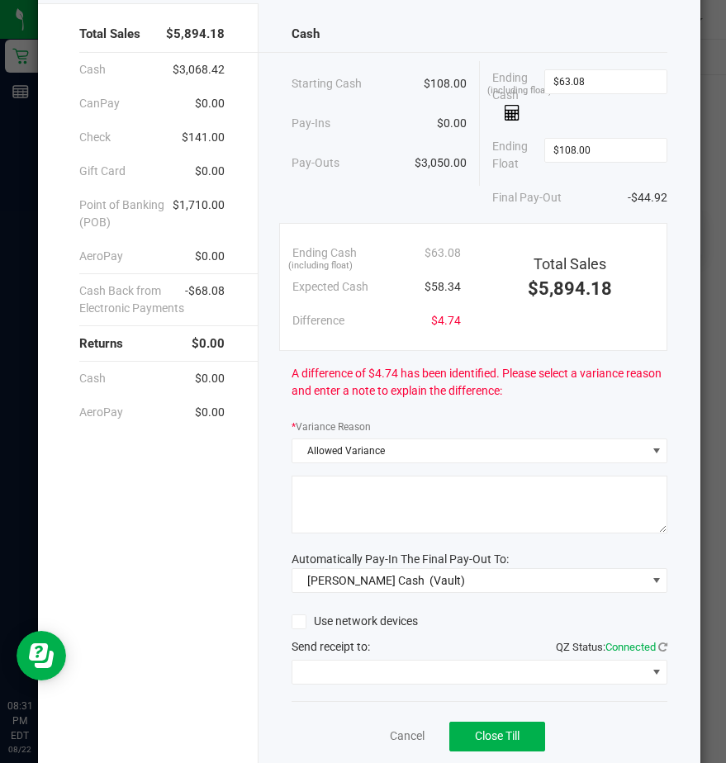
click at [326, 516] on textarea at bounding box center [480, 505] width 376 height 58
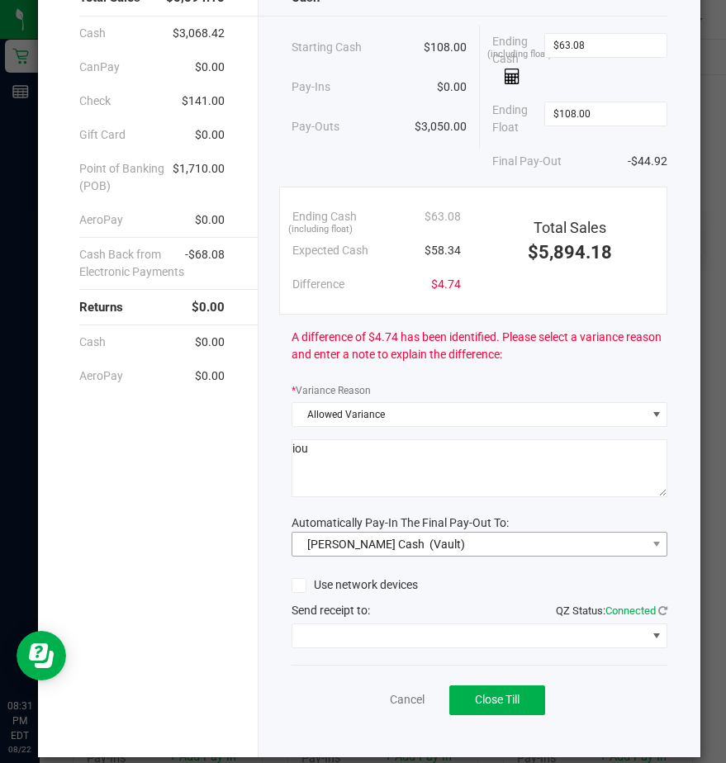
scroll to position [139, 0]
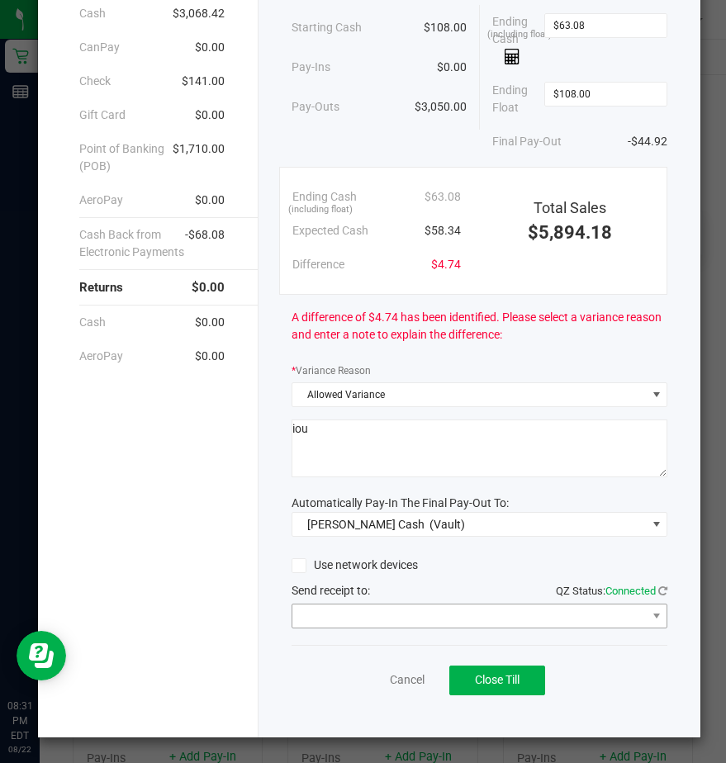
type textarea "iou"
click at [326, 608] on span at bounding box center [468, 616] width 353 height 23
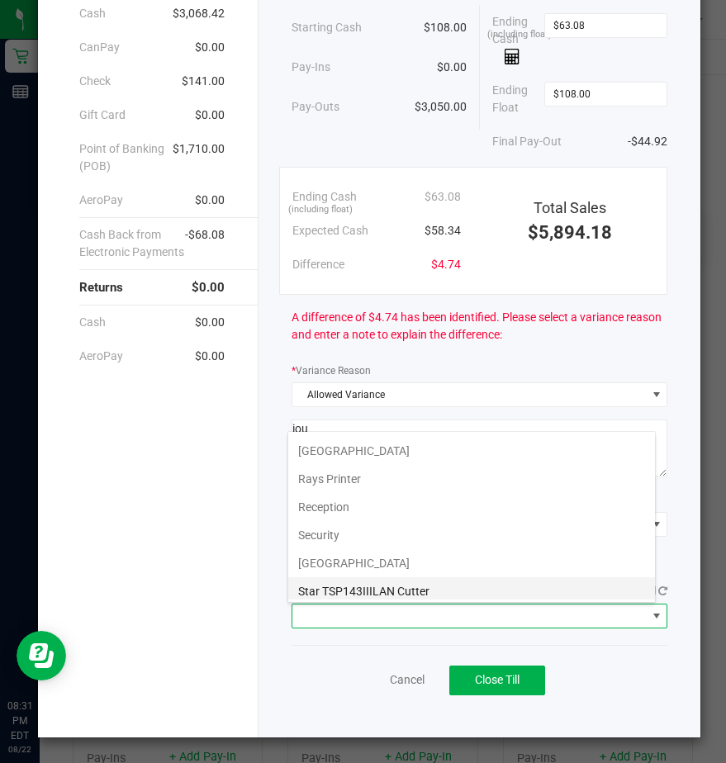
scroll to position [256, 0]
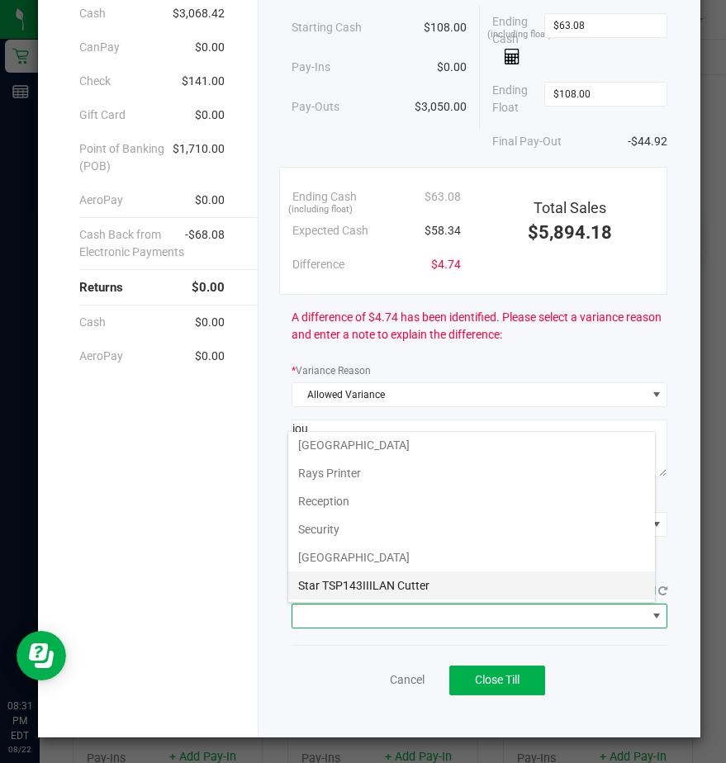
click at [334, 584] on Cutter "Star TSP143IIILAN Cutter" at bounding box center [471, 585] width 367 height 28
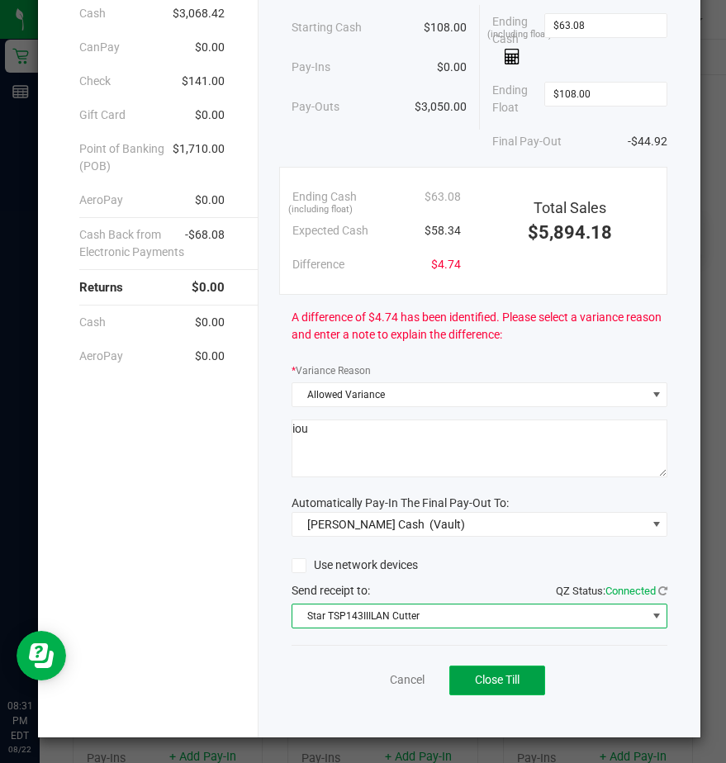
click at [482, 676] on span "Close Till" at bounding box center [497, 679] width 45 height 13
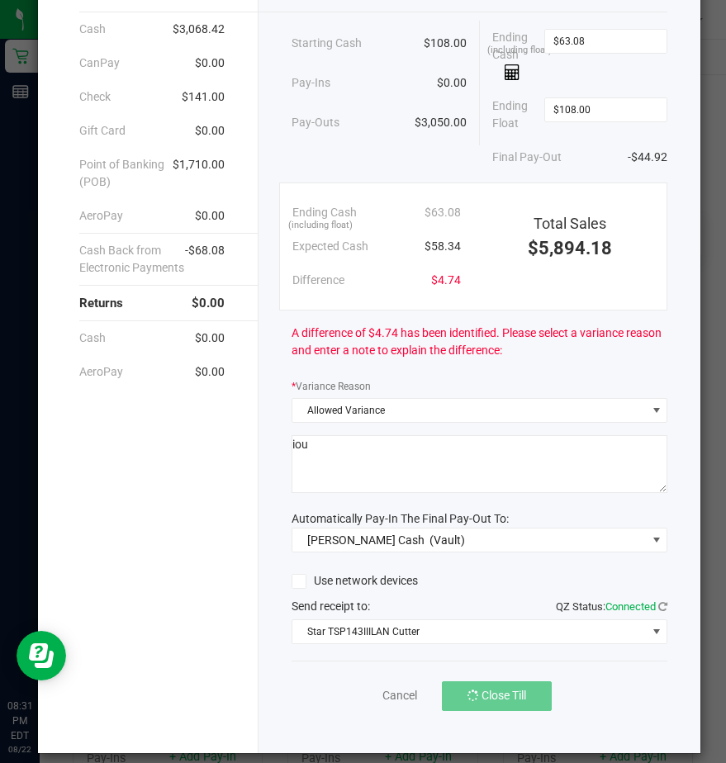
scroll to position [139, 0]
